Goal: Transaction & Acquisition: Purchase product/service

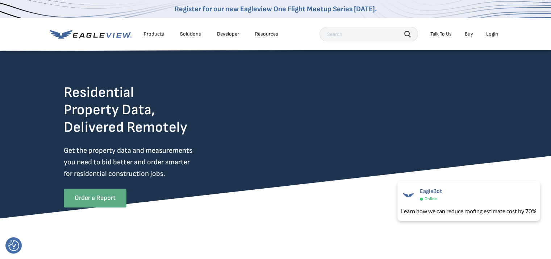
click at [91, 198] on link "Order a Report" at bounding box center [95, 197] width 63 height 19
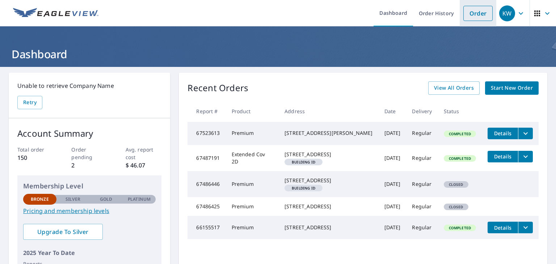
click at [469, 14] on link "Order" at bounding box center [478, 13] width 29 height 15
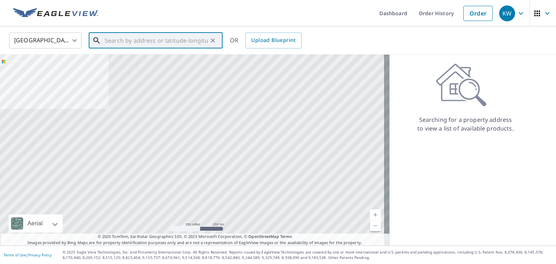
click at [144, 43] on input "text" at bounding box center [156, 40] width 103 height 20
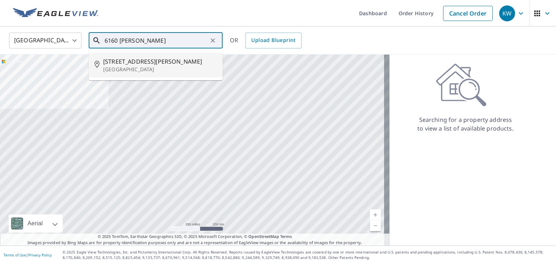
click at [131, 62] on span "[STREET_ADDRESS][PERSON_NAME]" at bounding box center [160, 61] width 114 height 9
type input "[STREET_ADDRESS][PERSON_NAME]"
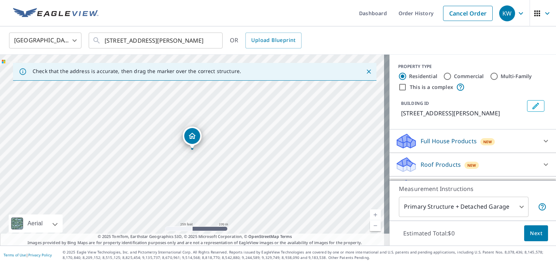
click at [370, 214] on link "Current Level 17, Zoom In" at bounding box center [375, 215] width 11 height 11
click at [371, 214] on link "Current Level 18, Zoom In" at bounding box center [375, 215] width 11 height 11
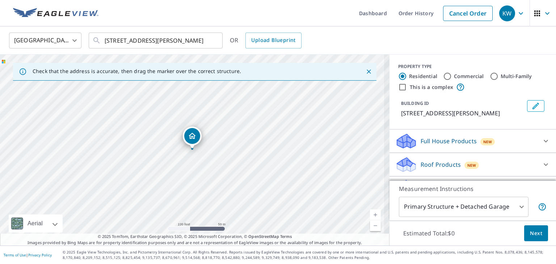
click at [370, 213] on link "Current Level 18, Zoom In" at bounding box center [375, 215] width 11 height 11
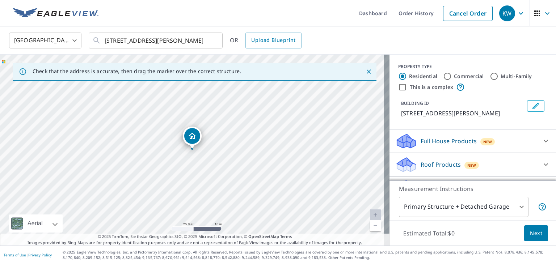
click at [370, 213] on link "Current Level 20, Zoom In Disabled" at bounding box center [375, 215] width 11 height 11
click at [439, 162] on p "Roof Products" at bounding box center [441, 164] width 40 height 9
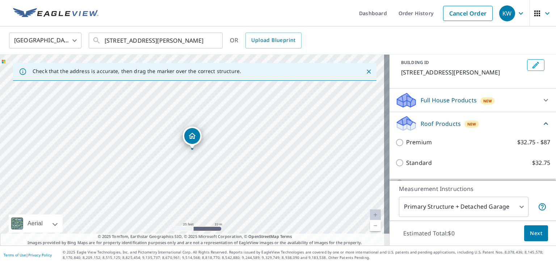
scroll to position [72, 0]
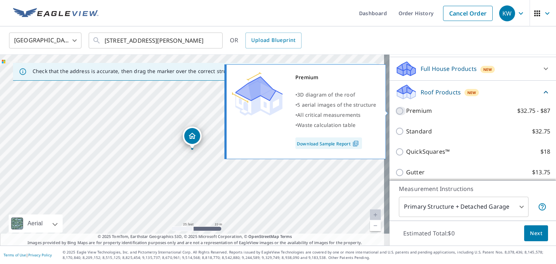
click at [396, 110] on input "Premium $32.75 - $87" at bounding box center [401, 111] width 11 height 9
checkbox input "true"
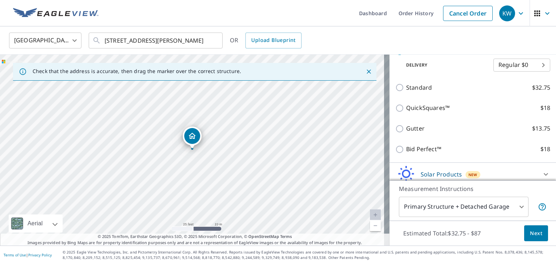
scroll to position [145, 0]
click at [532, 233] on span "Next" at bounding box center [536, 233] width 12 height 9
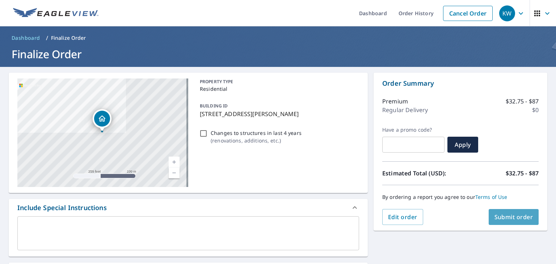
click at [497, 214] on span "Submit order" at bounding box center [514, 217] width 39 height 8
